Goal: Task Accomplishment & Management: Complete application form

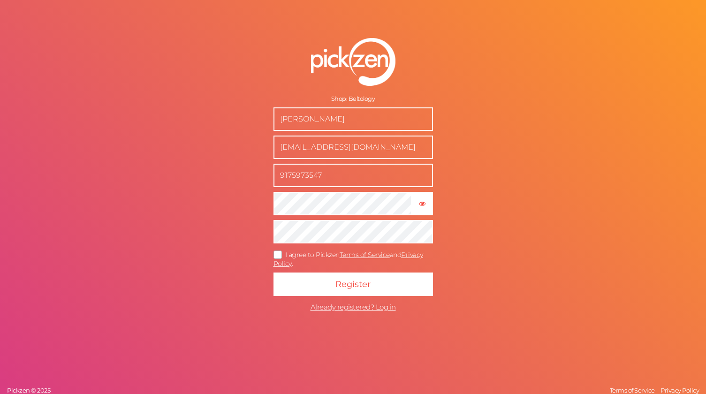
drag, startPoint x: 341, startPoint y: 148, endPoint x: 278, endPoint y: 148, distance: 63.3
click at [278, 148] on input "[EMAIL_ADDRESS][DOMAIN_NAME]" at bounding box center [352, 147] width 159 height 23
type input "[EMAIL_ADDRESS][DOMAIN_NAME]"
type input "[PERSON_NAME]"
type input "5188198212"
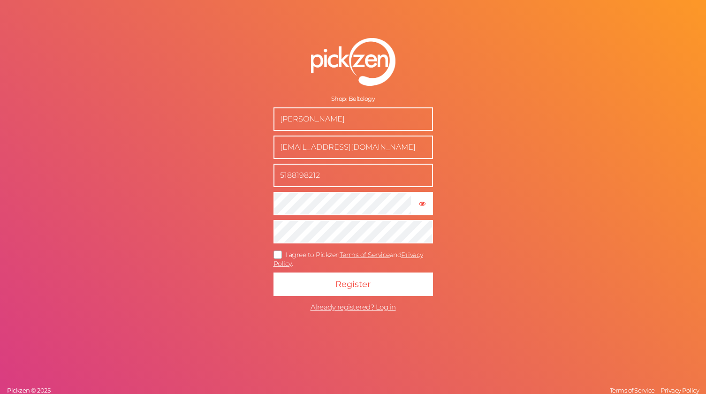
click at [279, 253] on icon at bounding box center [278, 254] width 15 height 5
click at [0, 0] on input "I agree to Pickzen Terms of Service and Privacy Policy ." at bounding box center [0, 0] width 0 height 0
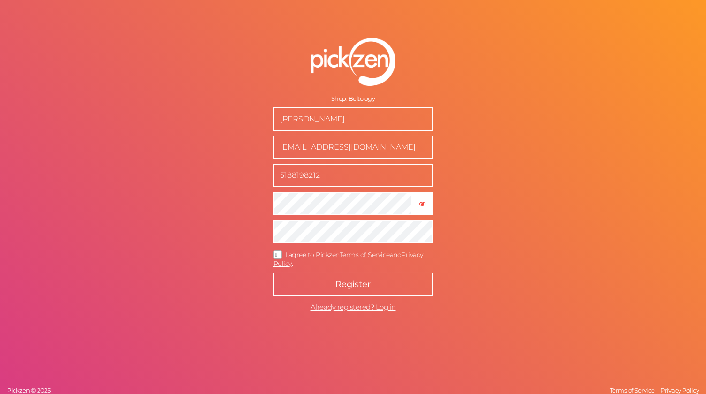
click at [344, 280] on span "Register" at bounding box center [352, 284] width 35 height 10
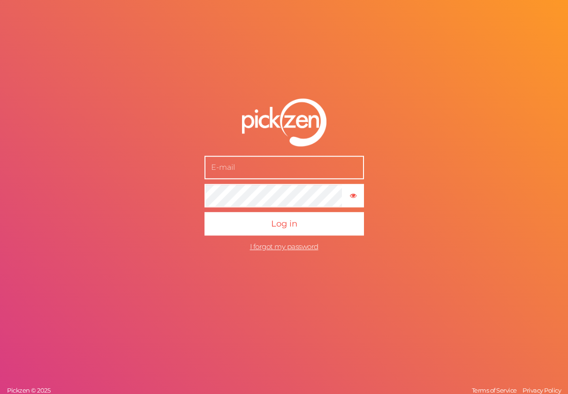
type input "[EMAIL_ADDRESS][DOMAIN_NAME]"
click at [284, 224] on button "Log in" at bounding box center [283, 223] width 159 height 23
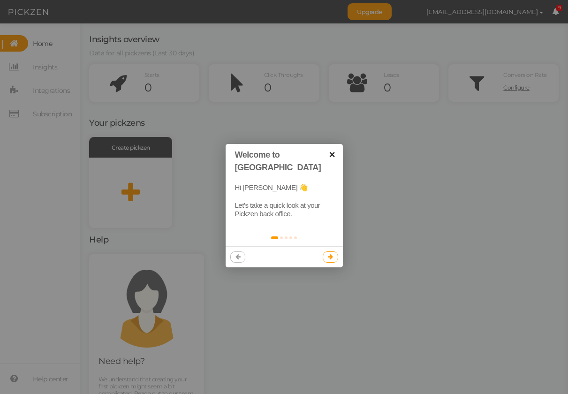
click at [332, 153] on link "×" at bounding box center [332, 154] width 21 height 21
